Goal: Browse casually

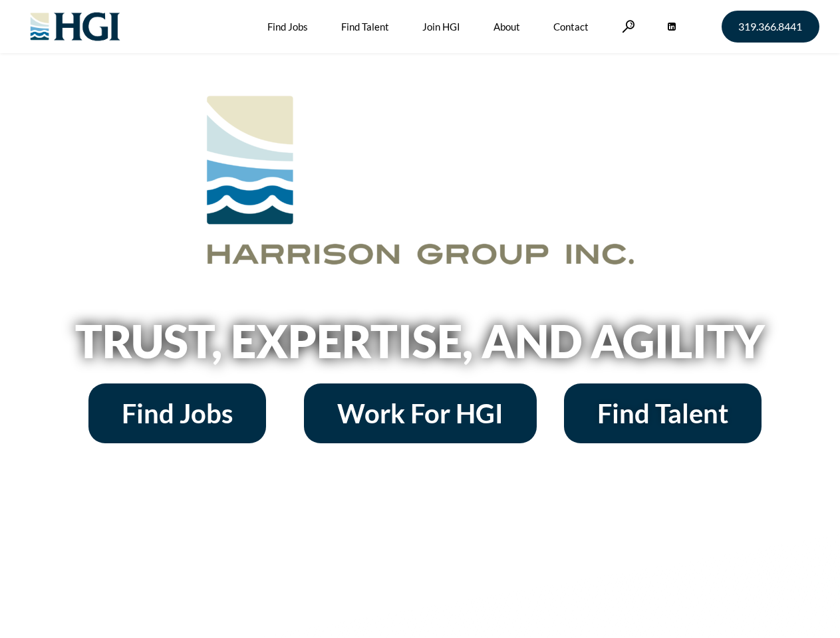
click at [420, 319] on h2 "Trust, Expertise, and Agility" at bounding box center [420, 340] width 758 height 45
click at [626, 26] on link at bounding box center [628, 26] width 13 height 13
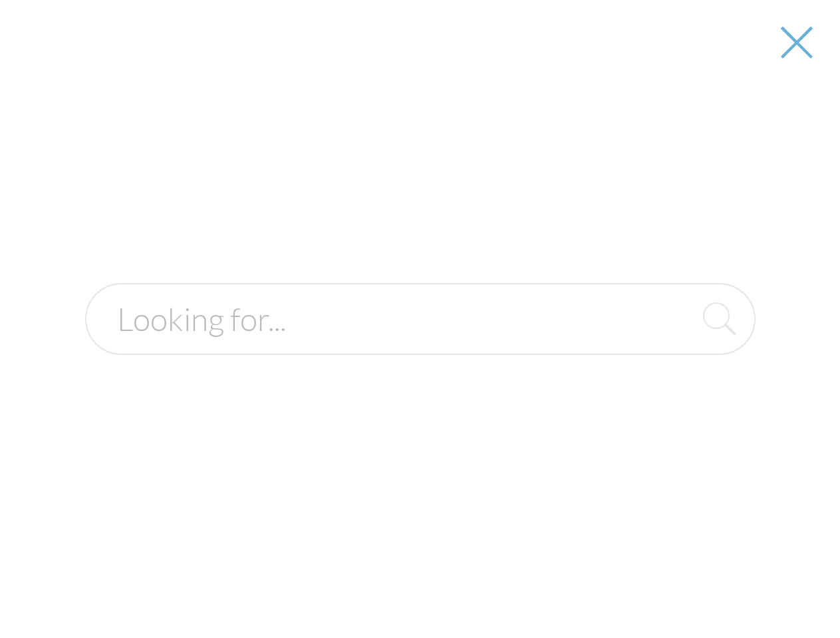
click at [420, 346] on h2 "Trust, Expertise, and Agility" at bounding box center [420, 340] width 758 height 45
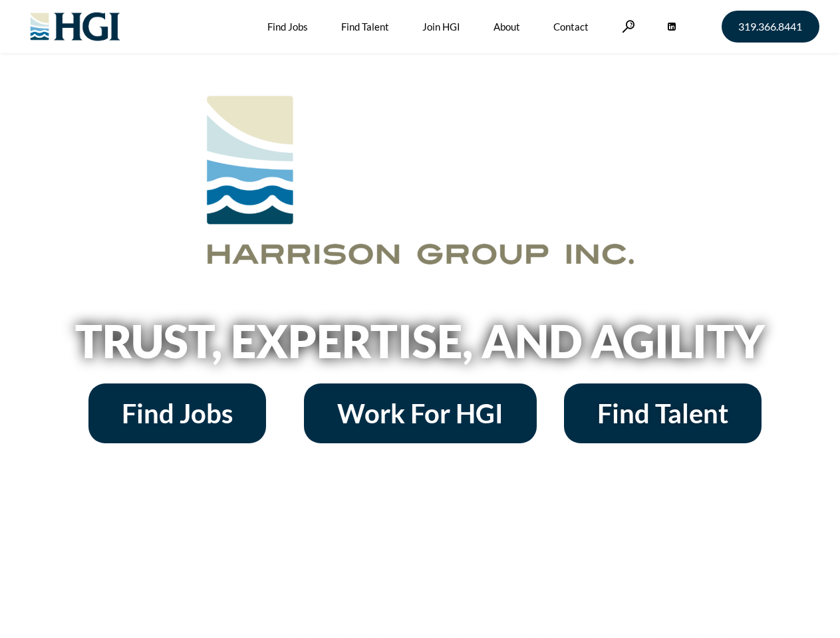
click at [420, 319] on h2 "Trust, Expertise, and Agility" at bounding box center [420, 340] width 758 height 45
click at [626, 26] on link at bounding box center [628, 26] width 13 height 13
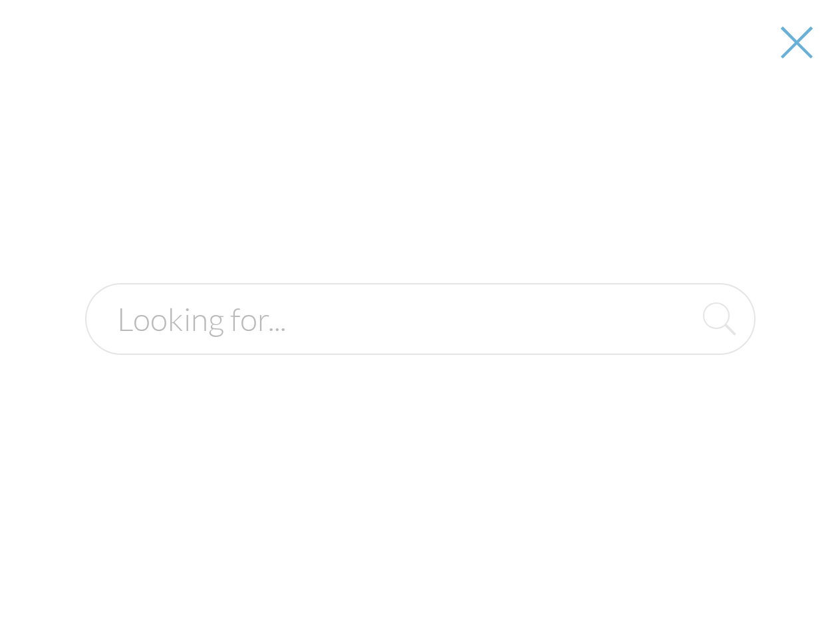
click at [420, 346] on div at bounding box center [420, 319] width 838 height 638
